Goal: Task Accomplishment & Management: Manage account settings

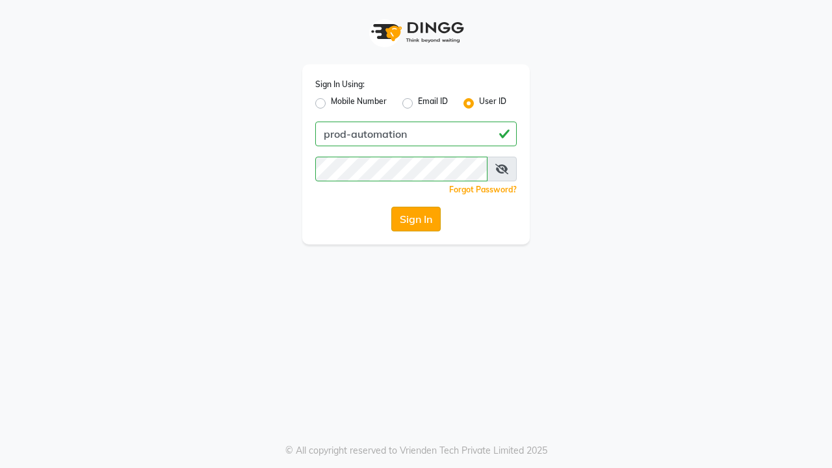
click at [416, 219] on button "Sign In" at bounding box center [415, 219] width 49 height 25
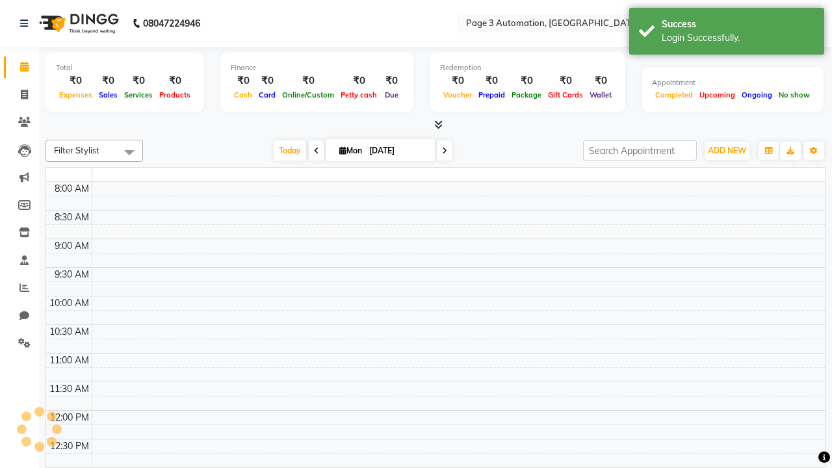
select select "en"
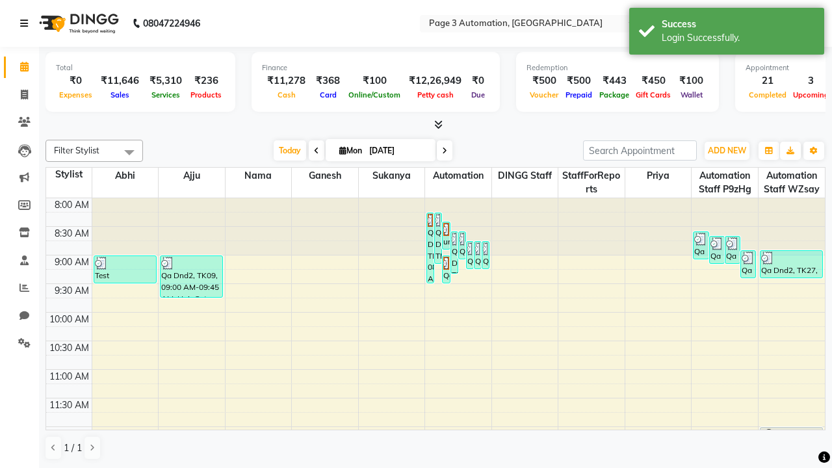
click at [27, 23] on icon at bounding box center [24, 23] width 8 height 9
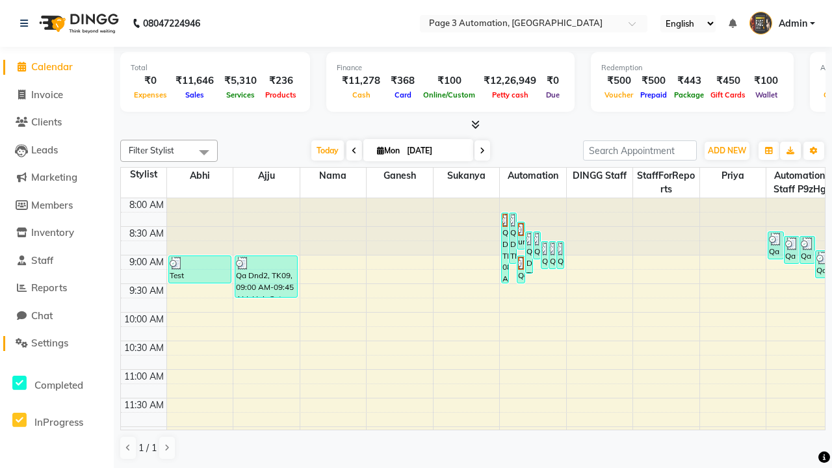
click at [57, 343] on span "Settings" at bounding box center [49, 343] width 37 height 12
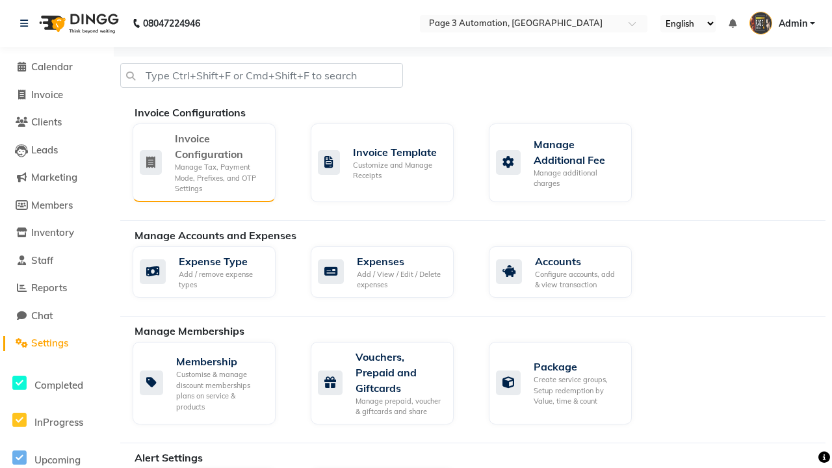
click at [203, 162] on div "Manage Tax, Payment Mode, Prefixes, and OTP Settings" at bounding box center [220, 178] width 90 height 32
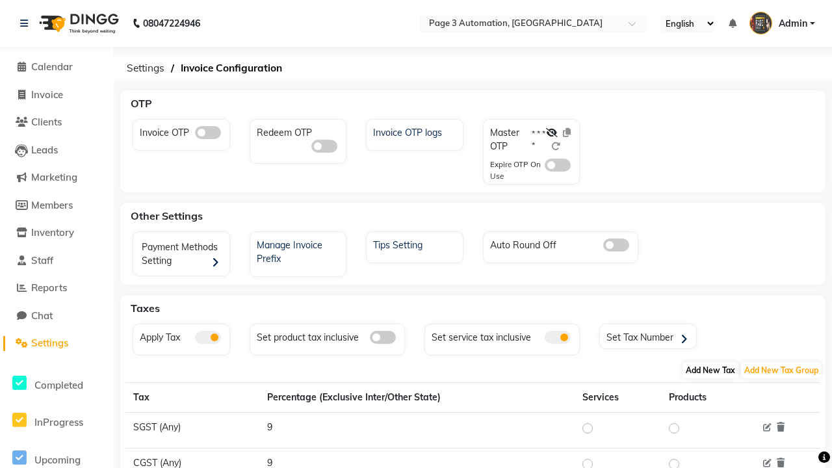
click at [710, 370] on span "Add New Tax" at bounding box center [710, 370] width 56 height 16
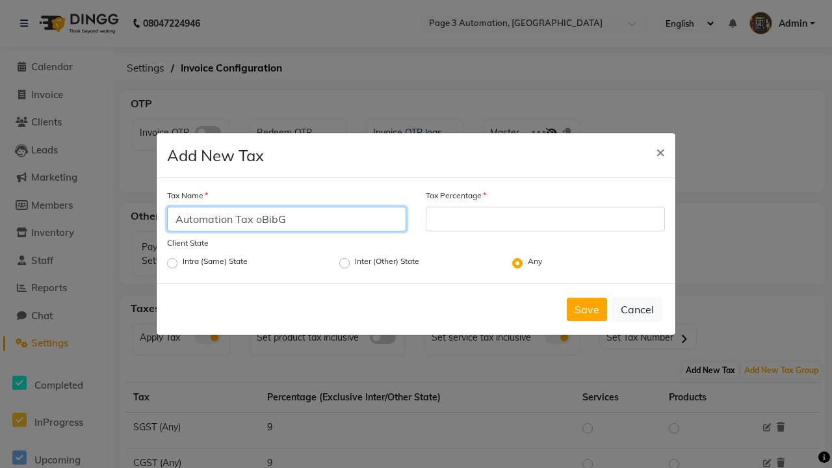
type input "Automation Tax oBibG"
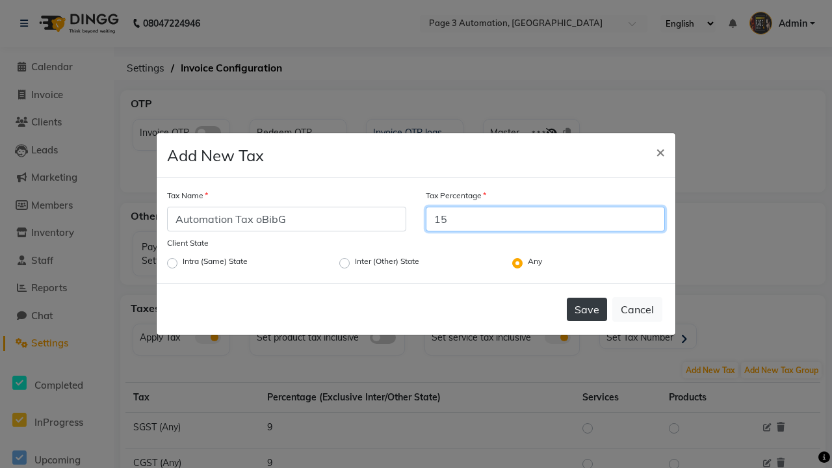
type input "15"
click at [587, 309] on button "Save" at bounding box center [587, 309] width 40 height 23
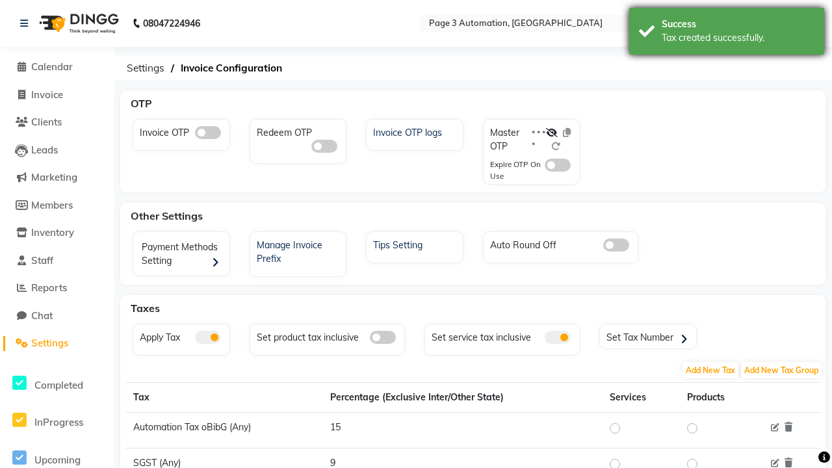
click at [727, 33] on div "Tax created successfully." at bounding box center [738, 38] width 153 height 14
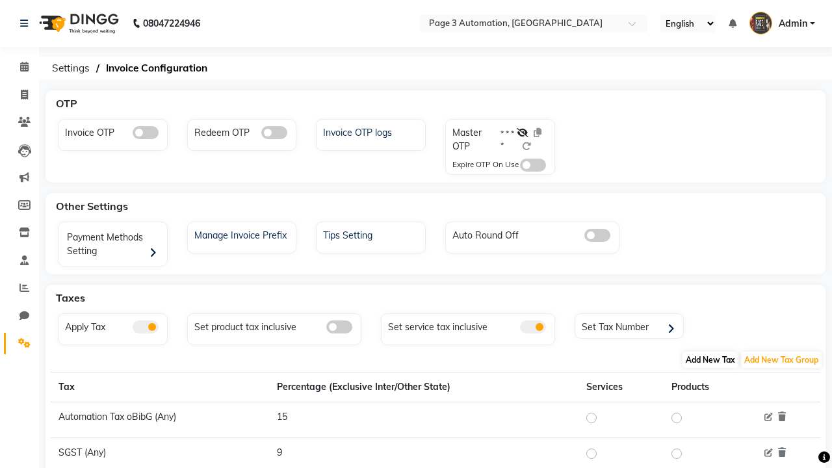
click at [710, 359] on span "Add New Tax" at bounding box center [710, 360] width 56 height 16
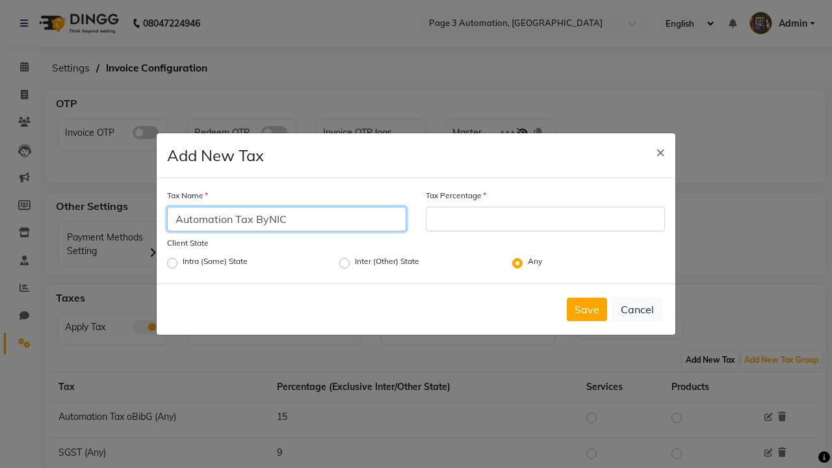
type input "Automation Tax ByNIC"
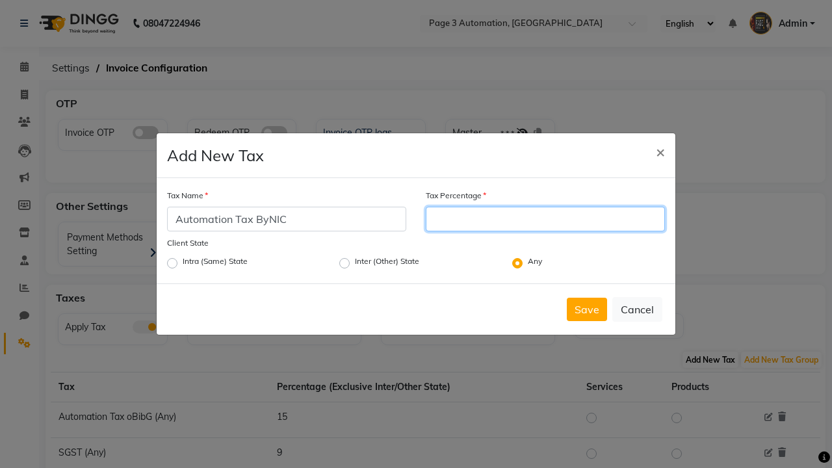
type input "15"
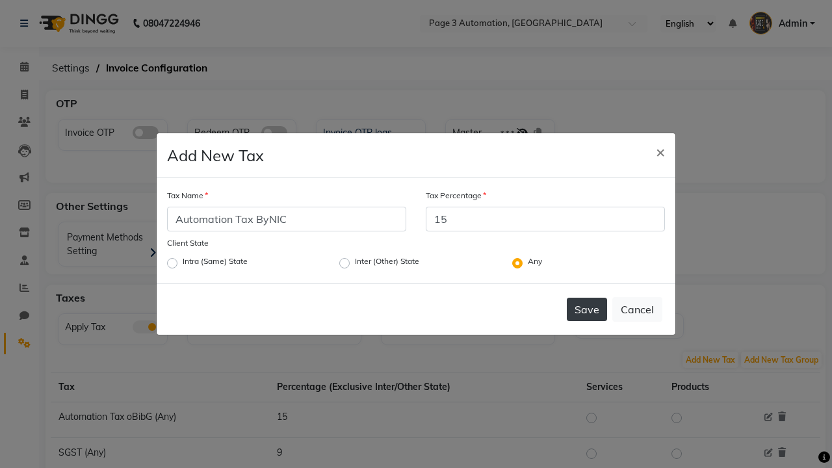
click at [587, 309] on button "Save" at bounding box center [587, 309] width 40 height 23
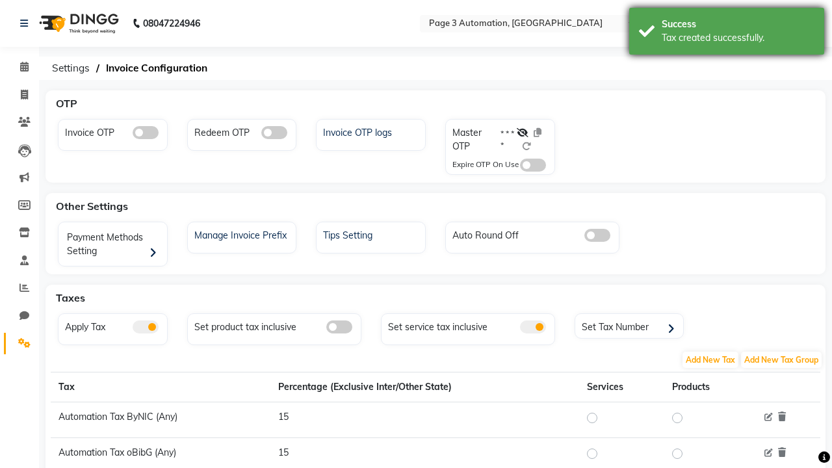
click at [727, 33] on div "Tax created successfully." at bounding box center [738, 38] width 153 height 14
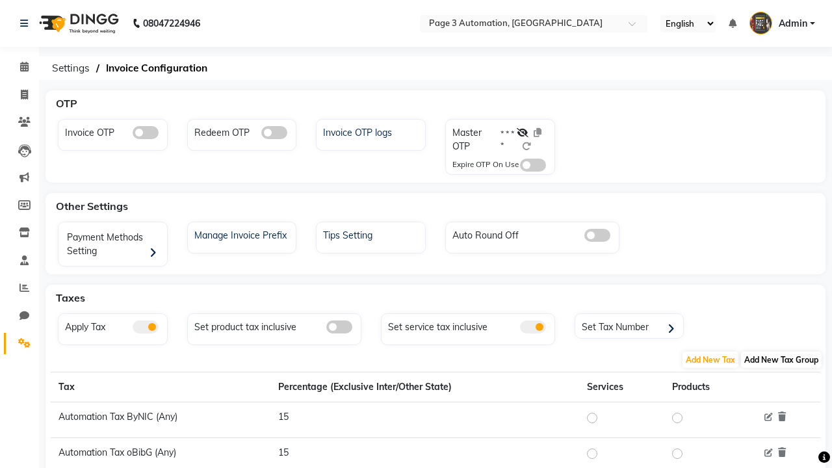
click at [781, 359] on span "Add New Tax Group" at bounding box center [781, 360] width 81 height 16
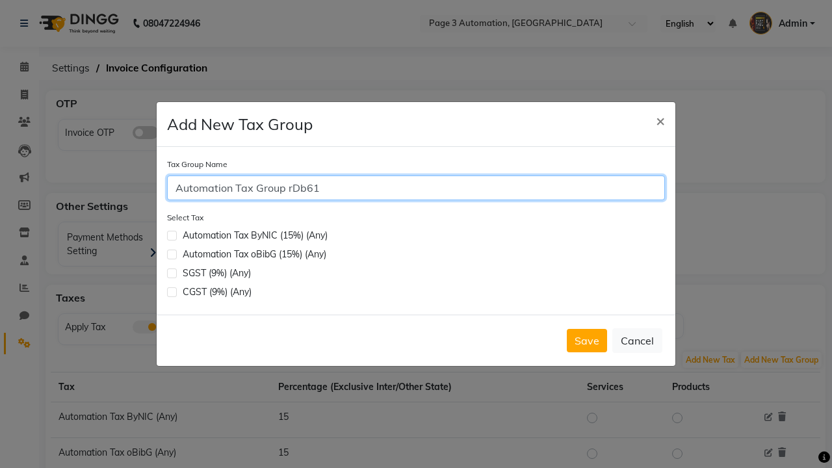
type input "Automation Tax Group rDb61"
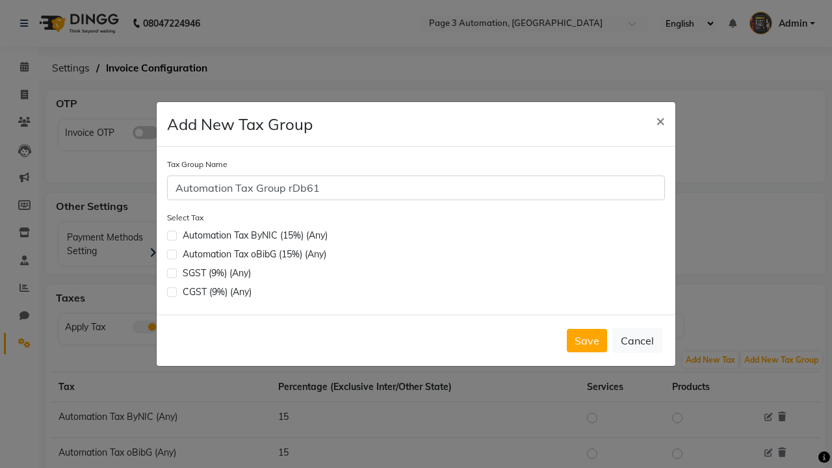
click at [172, 254] on label at bounding box center [172, 255] width 10 height 10
click at [172, 254] on input "checkbox" at bounding box center [171, 253] width 8 height 8
checkbox input "true"
click at [587, 341] on button "Save" at bounding box center [587, 340] width 40 height 23
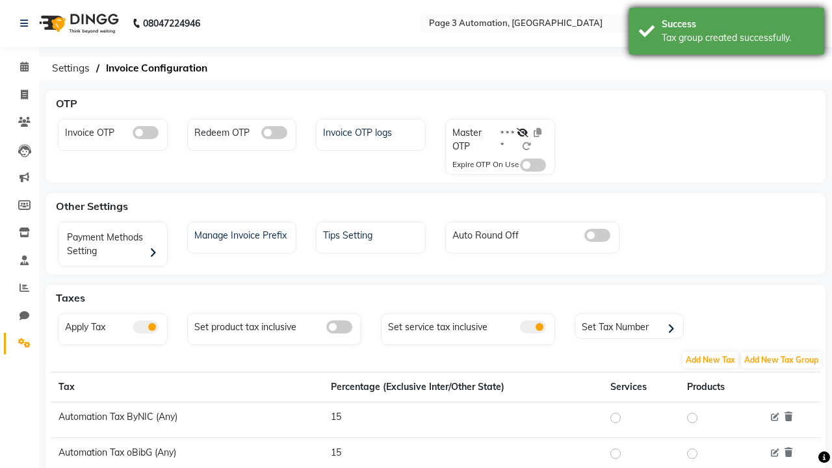
click at [727, 33] on div "Tax group created successfully." at bounding box center [738, 38] width 153 height 14
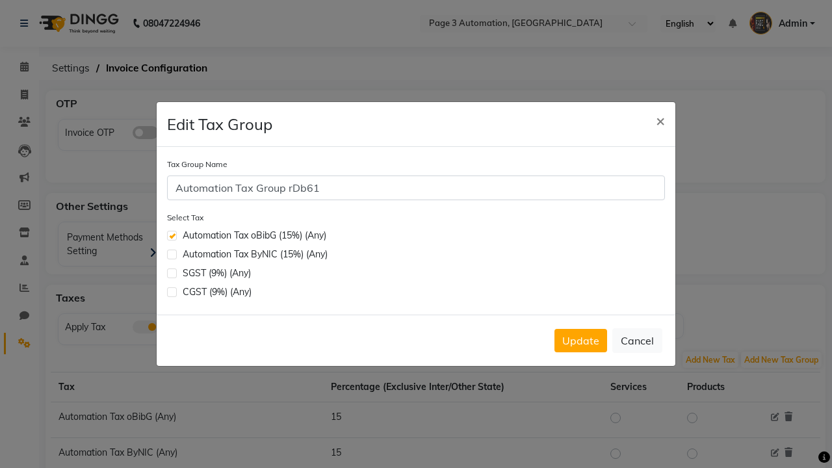
scroll to position [213, 0]
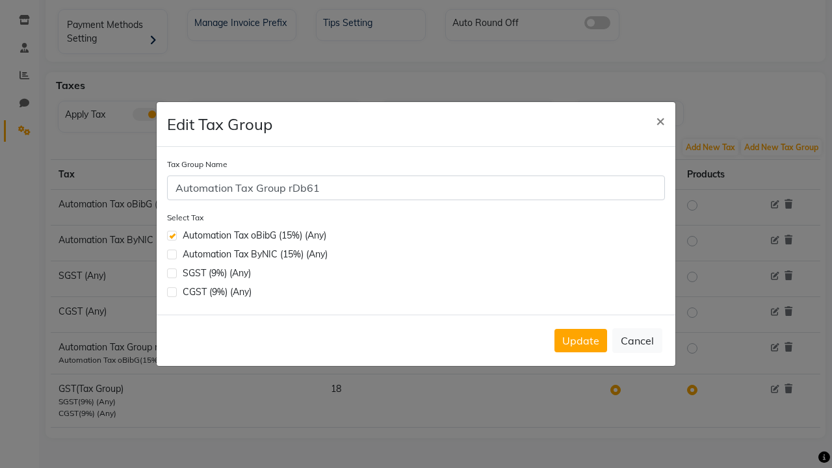
click at [172, 254] on label at bounding box center [172, 255] width 10 height 10
click at [172, 254] on input "checkbox" at bounding box center [171, 253] width 8 height 8
checkbox input "true"
click at [580, 341] on button "Update" at bounding box center [580, 340] width 53 height 23
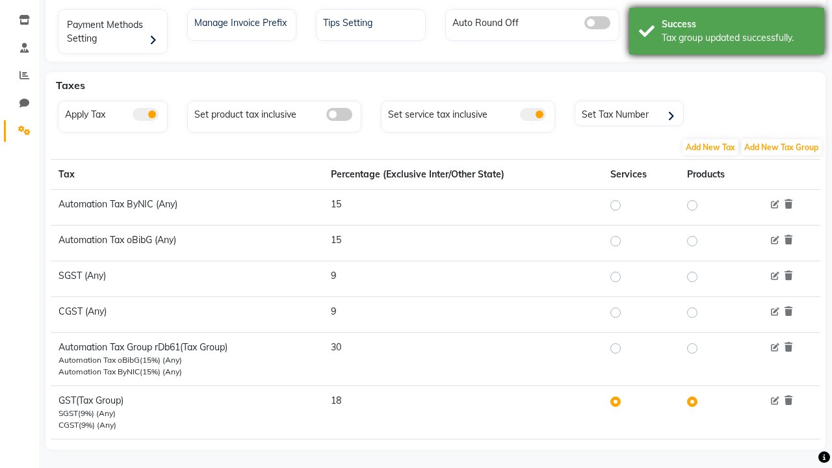
click at [727, 33] on div "Tax group updated successfully." at bounding box center [738, 38] width 153 height 14
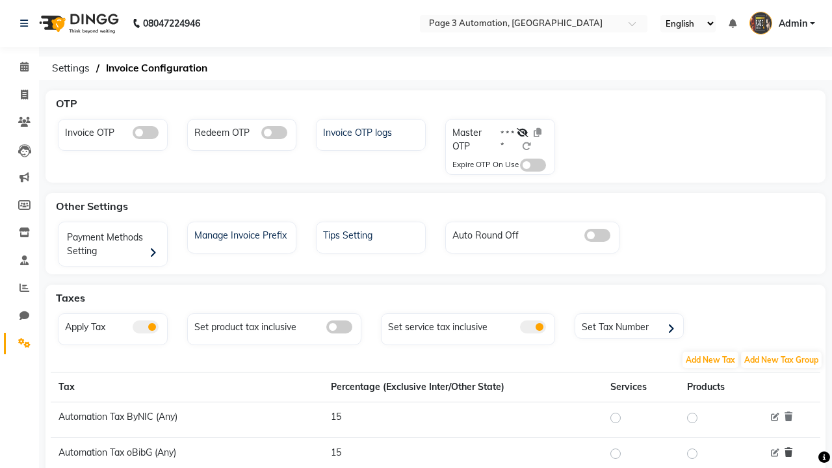
click at [788, 452] on icon at bounding box center [788, 452] width 8 height 9
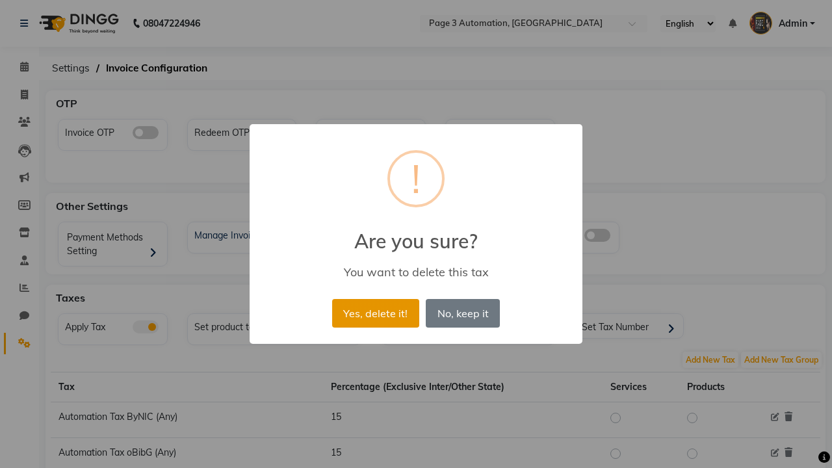
click at [375, 313] on button "Yes, delete it!" at bounding box center [375, 313] width 87 height 29
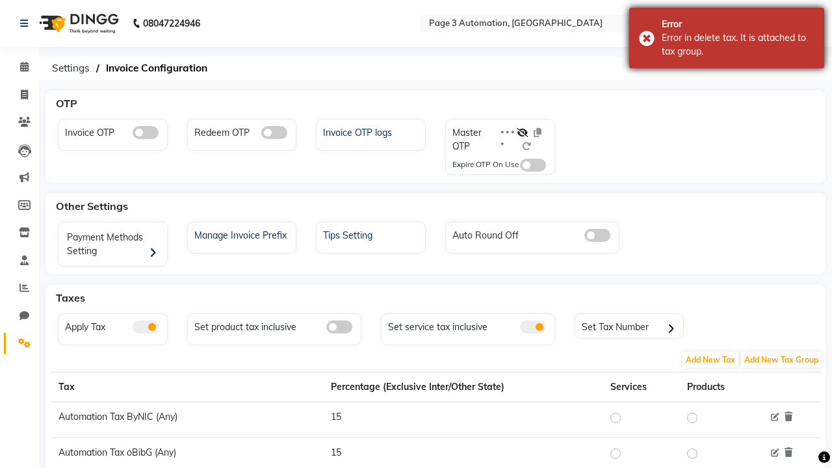
click at [727, 38] on div "Error in delete tax. It is attached to tax group." at bounding box center [738, 44] width 153 height 27
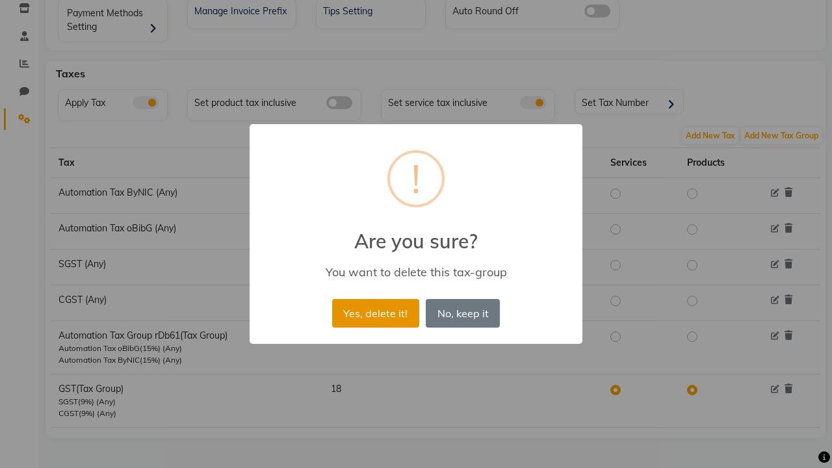
click at [375, 313] on button "Yes, delete it!" at bounding box center [375, 313] width 87 height 29
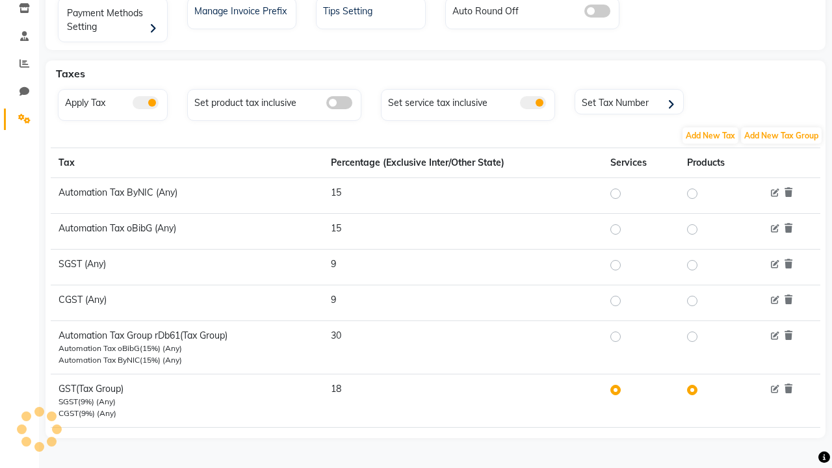
scroll to position [171, 0]
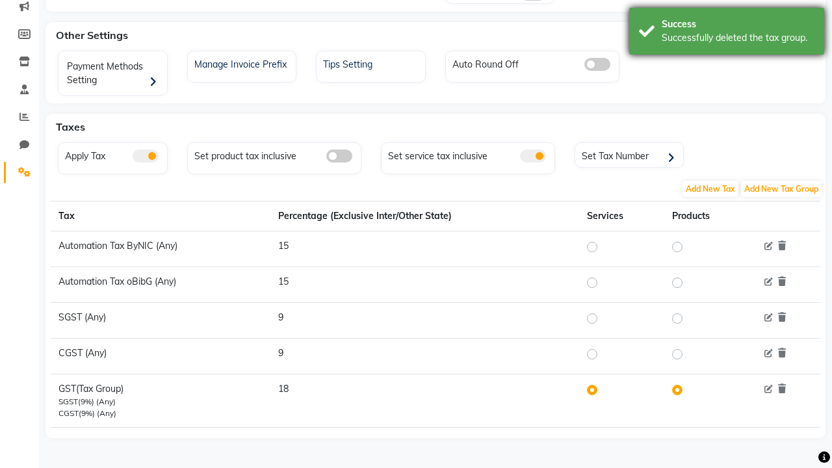
click at [727, 33] on div "Successfully deleted the tax group." at bounding box center [738, 38] width 153 height 14
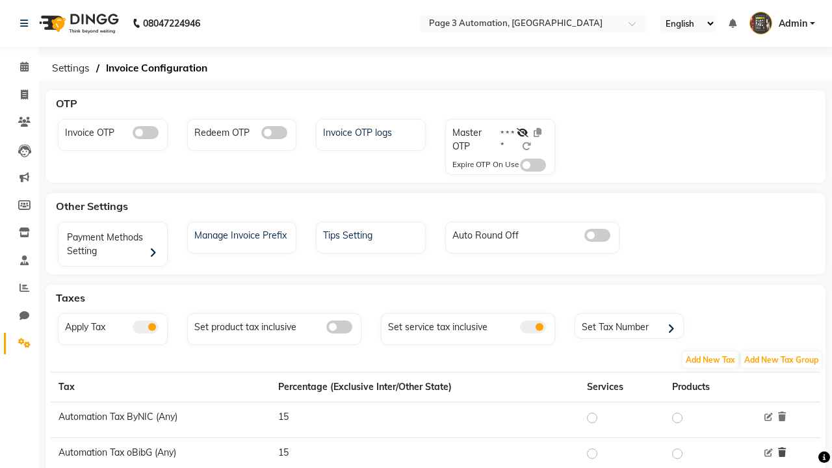
click at [781, 452] on icon at bounding box center [782, 452] width 8 height 9
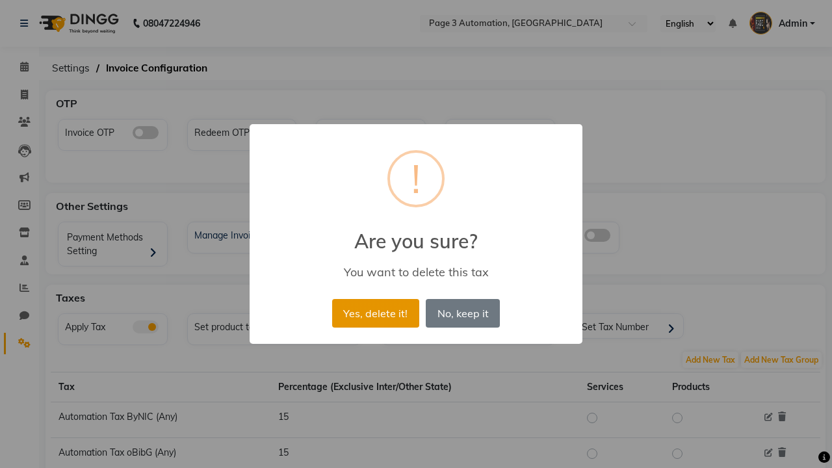
click at [375, 313] on button "Yes, delete it!" at bounding box center [375, 313] width 87 height 29
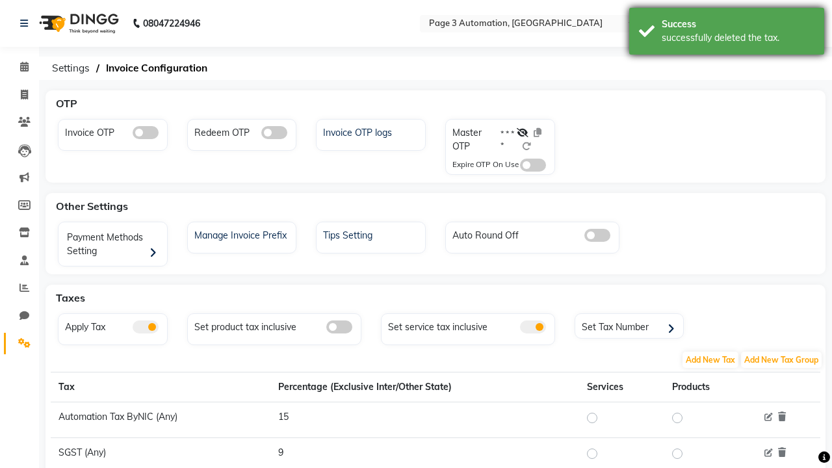
click at [727, 33] on div "successfully deleted the tax." at bounding box center [738, 38] width 153 height 14
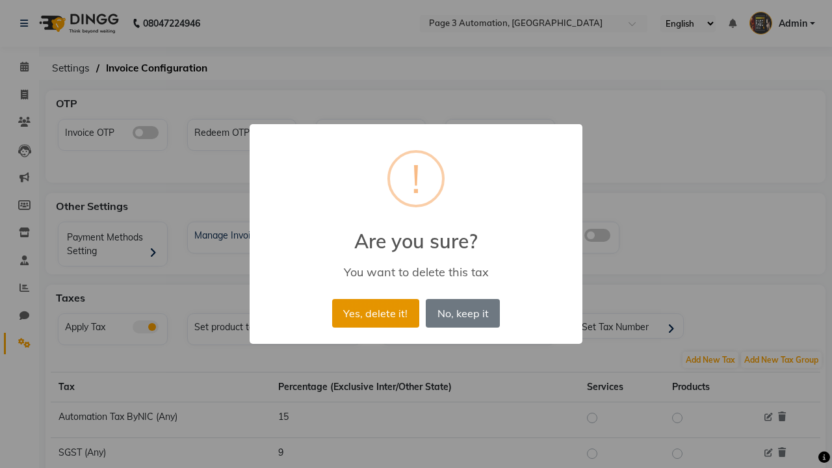
click at [375, 313] on button "Yes, delete it!" at bounding box center [375, 313] width 87 height 29
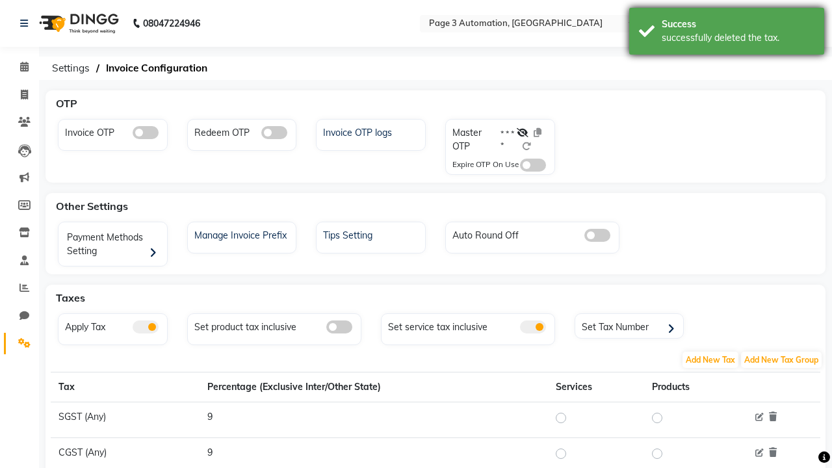
click at [727, 33] on div "successfully deleted the tax." at bounding box center [738, 38] width 153 height 14
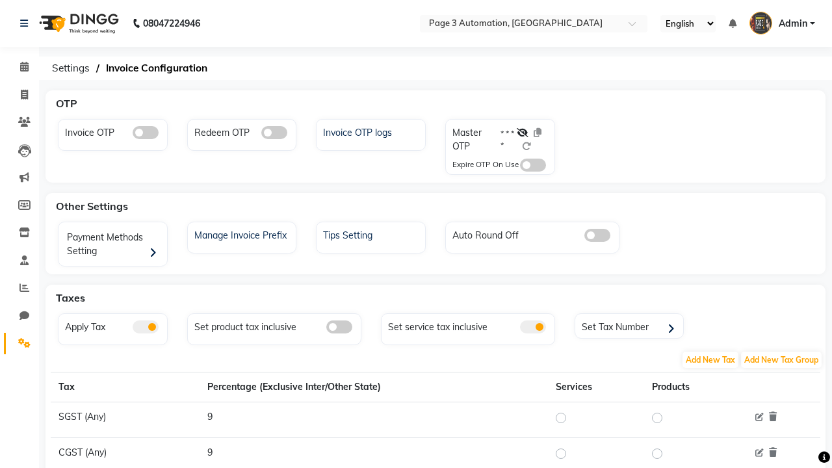
click at [782, 23] on span "Admin" at bounding box center [793, 24] width 29 height 14
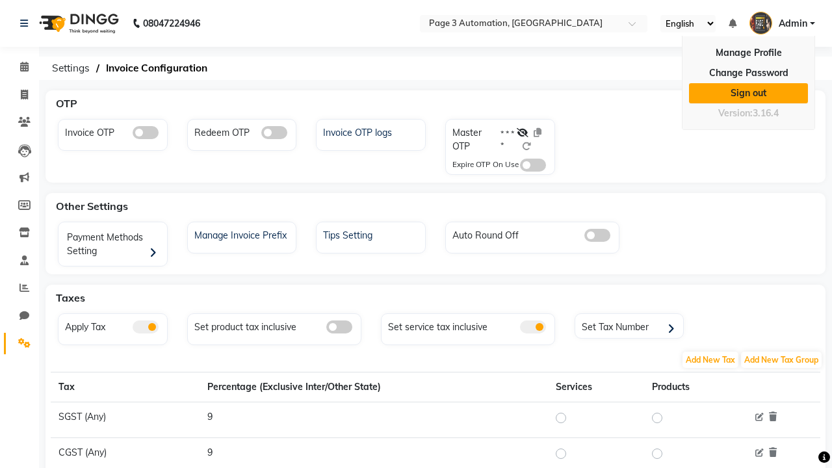
click at [748, 93] on link "Sign out" at bounding box center [748, 93] width 119 height 20
